Goal: Task Accomplishment & Management: Complete application form

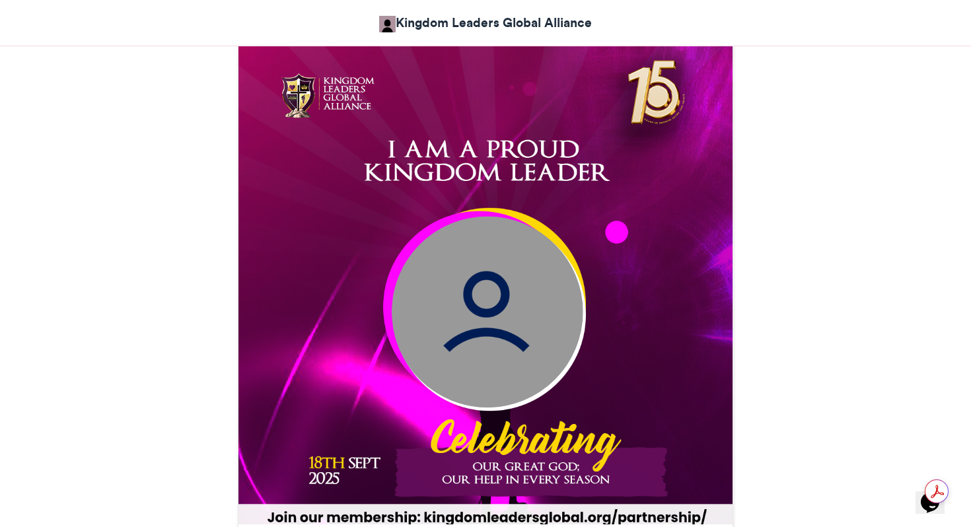
scroll to position [396, 0]
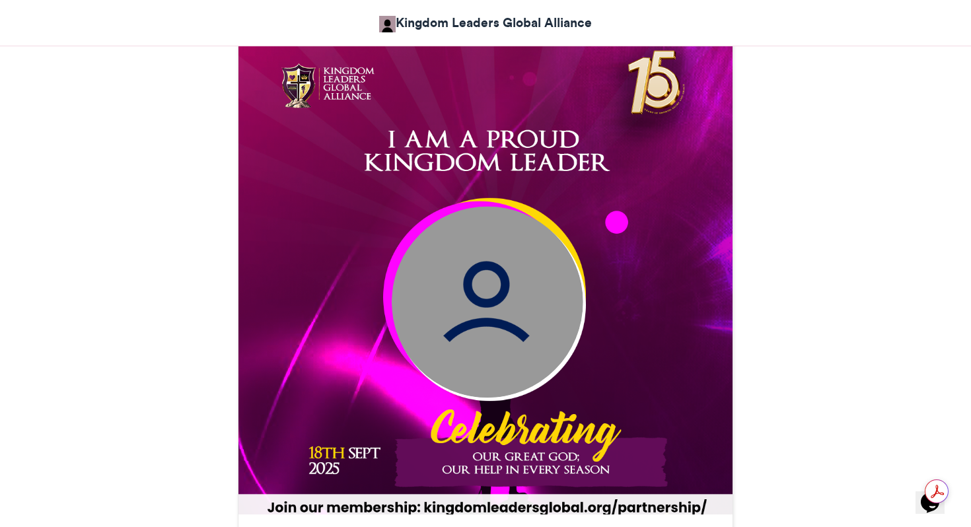
click at [473, 303] on img at bounding box center [488, 302] width 192 height 192
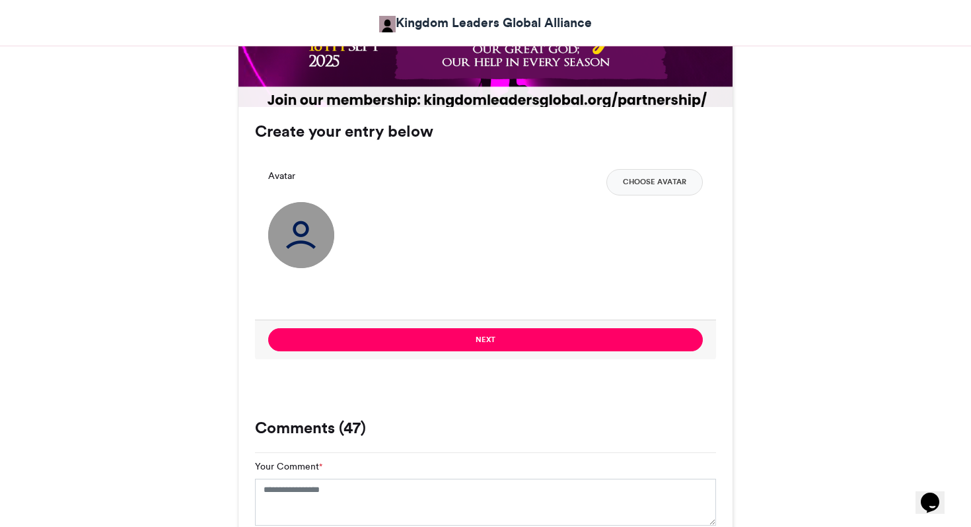
scroll to position [812, 0]
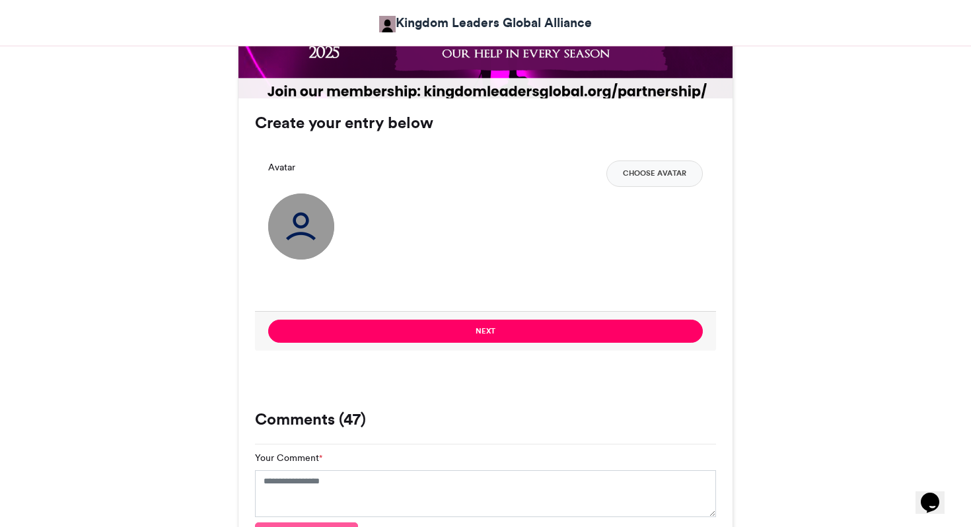
click at [277, 236] on img at bounding box center [301, 227] width 66 height 66
click at [289, 235] on img at bounding box center [301, 227] width 66 height 66
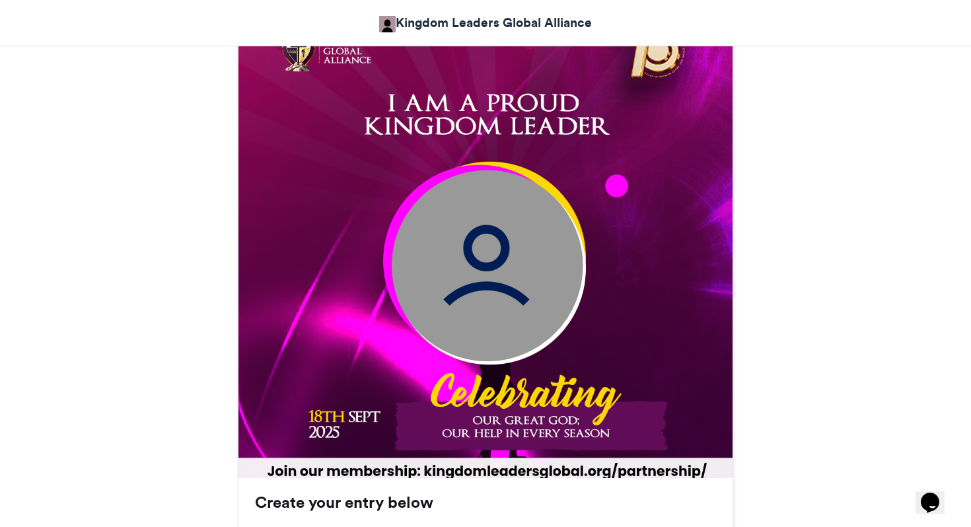
scroll to position [380, 0]
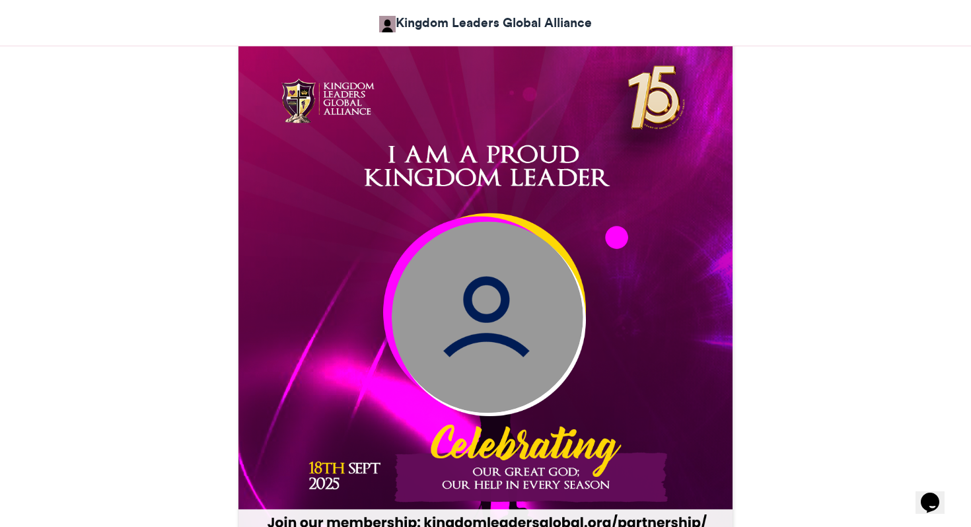
click at [448, 299] on img at bounding box center [488, 317] width 192 height 192
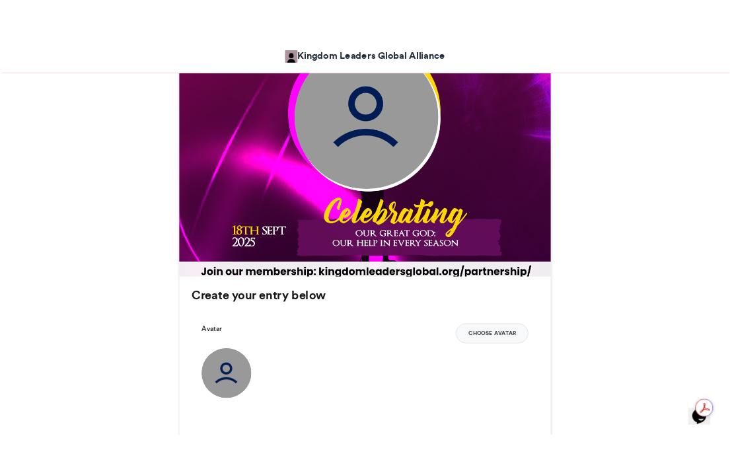
scroll to position [594, 0]
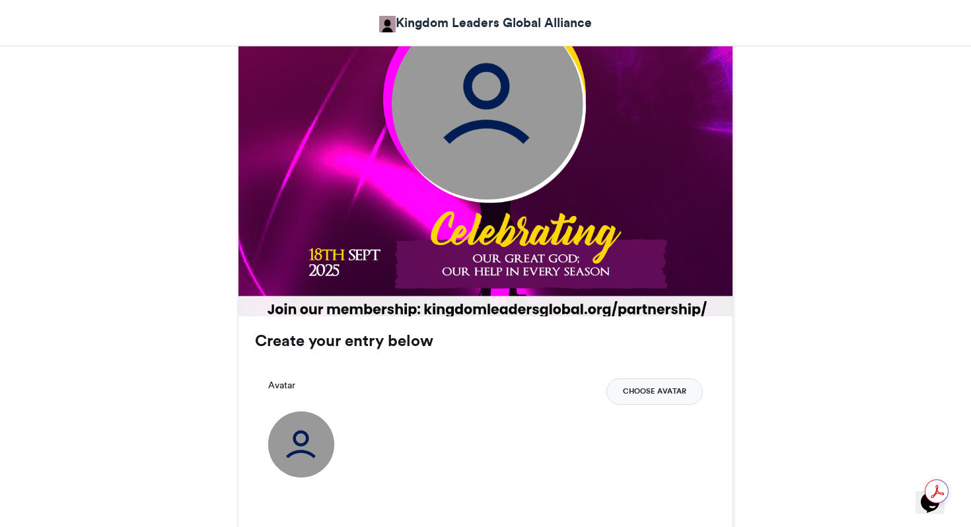
click at [629, 388] on button "Choose Avatar" at bounding box center [654, 391] width 96 height 26
click at [665, 392] on button "Choose Avatar" at bounding box center [654, 391] width 96 height 26
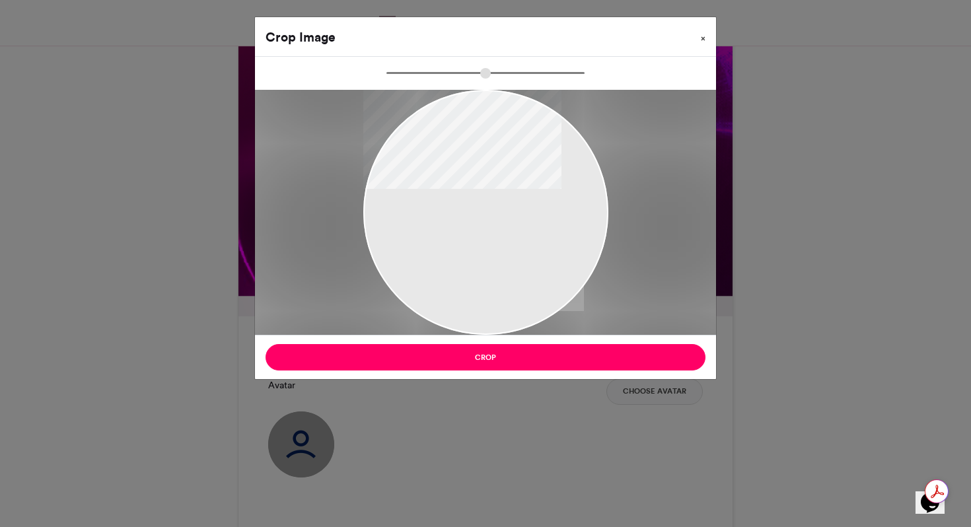
click at [705, 39] on button "×" at bounding box center [703, 35] width 26 height 37
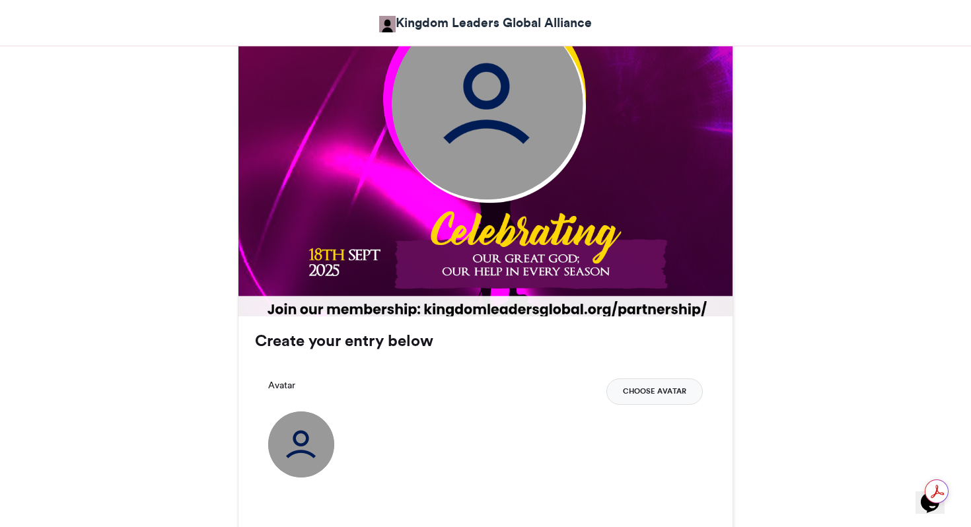
click at [632, 397] on button "Choose Avatar" at bounding box center [654, 391] width 96 height 26
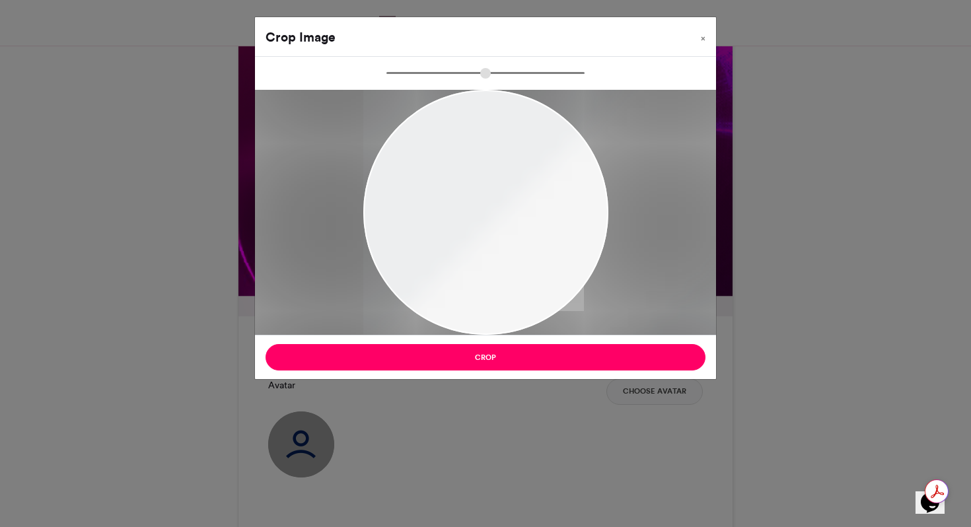
click at [443, 69] on input "zoom" at bounding box center [485, 73] width 198 height 13
type input "******"
click at [395, 67] on input "zoom" at bounding box center [485, 73] width 198 height 13
click at [703, 38] on span "×" at bounding box center [703, 38] width 5 height 8
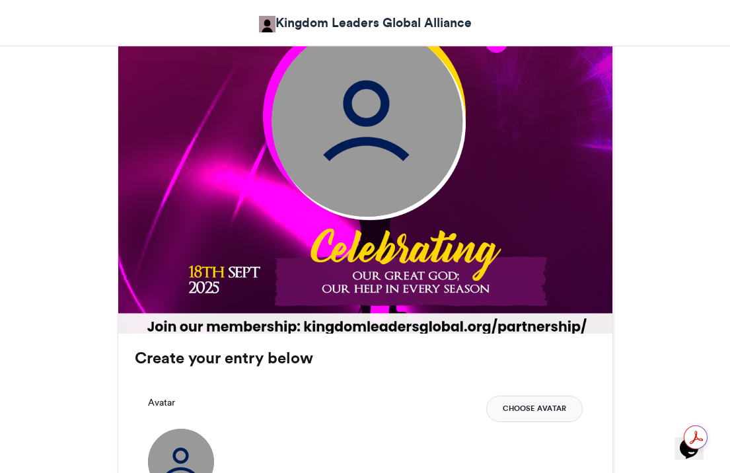
click at [523, 405] on button "Choose Avatar" at bounding box center [534, 409] width 96 height 26
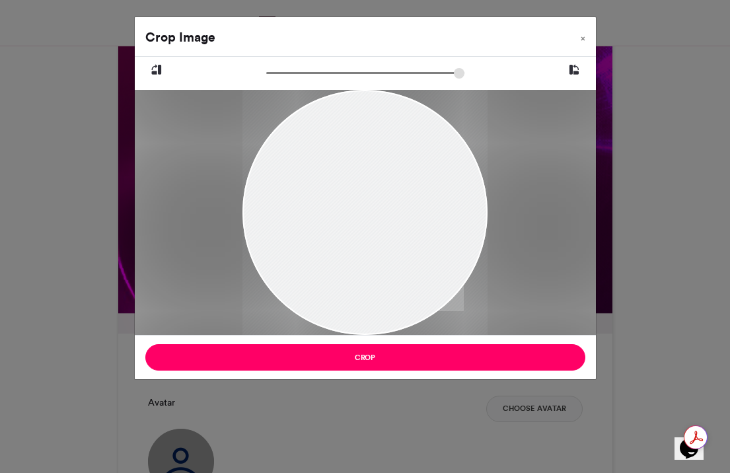
click at [410, 221] on div at bounding box center [364, 212] width 245 height 327
drag, startPoint x: 410, startPoint y: 221, endPoint x: 395, endPoint y: 253, distance: 35.8
click at [395, 253] on div at bounding box center [364, 244] width 245 height 327
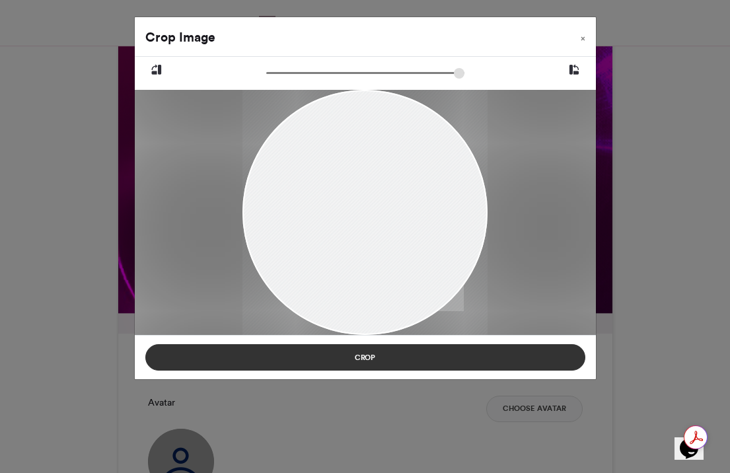
click at [451, 367] on button "Crop" at bounding box center [365, 357] width 440 height 26
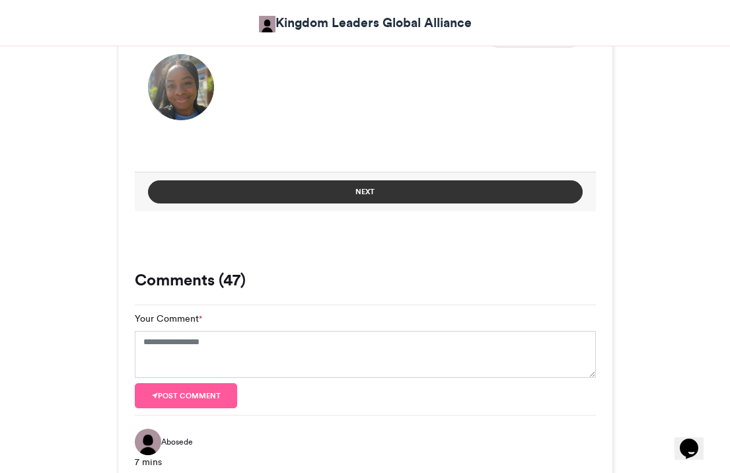
scroll to position [972, 0]
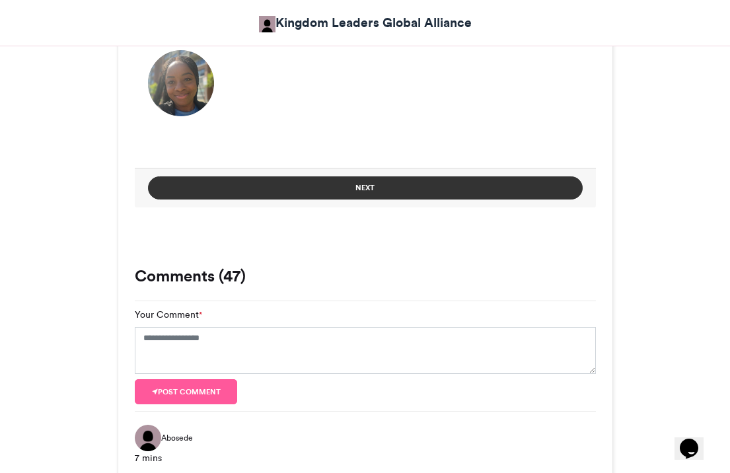
click at [462, 186] on button "Next" at bounding box center [365, 187] width 435 height 23
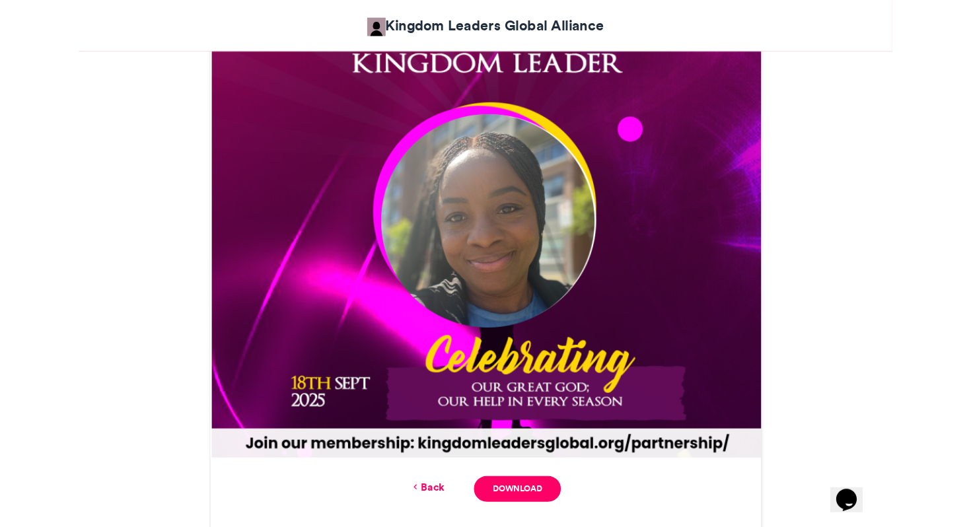
scroll to position [508, 0]
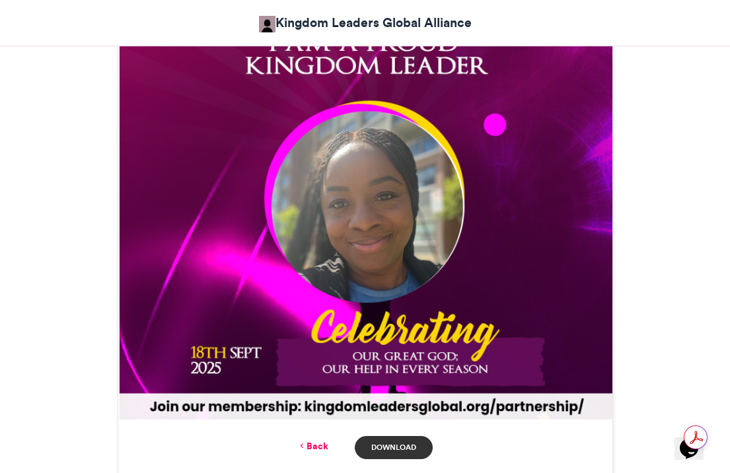
click at [383, 447] on link "Download" at bounding box center [393, 447] width 77 height 23
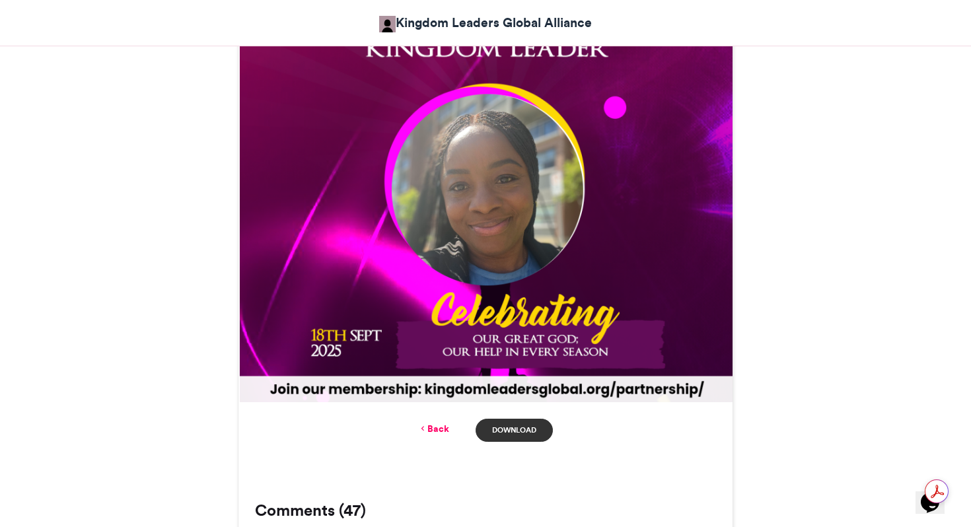
click at [517, 431] on link "Download" at bounding box center [514, 430] width 77 height 23
